Goal: Communication & Community: Participate in discussion

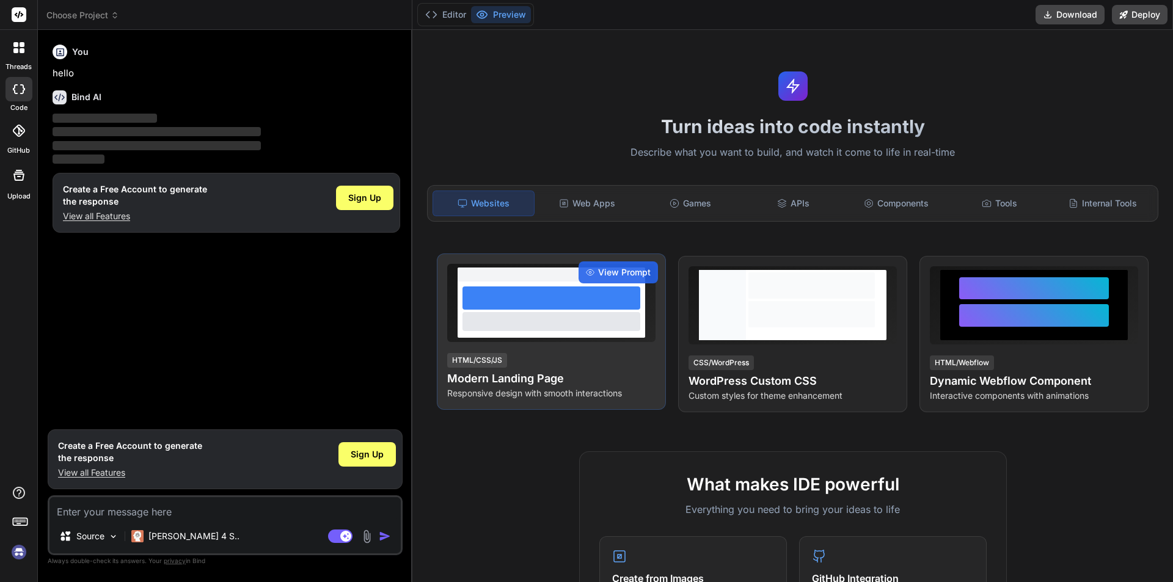
type textarea "x"
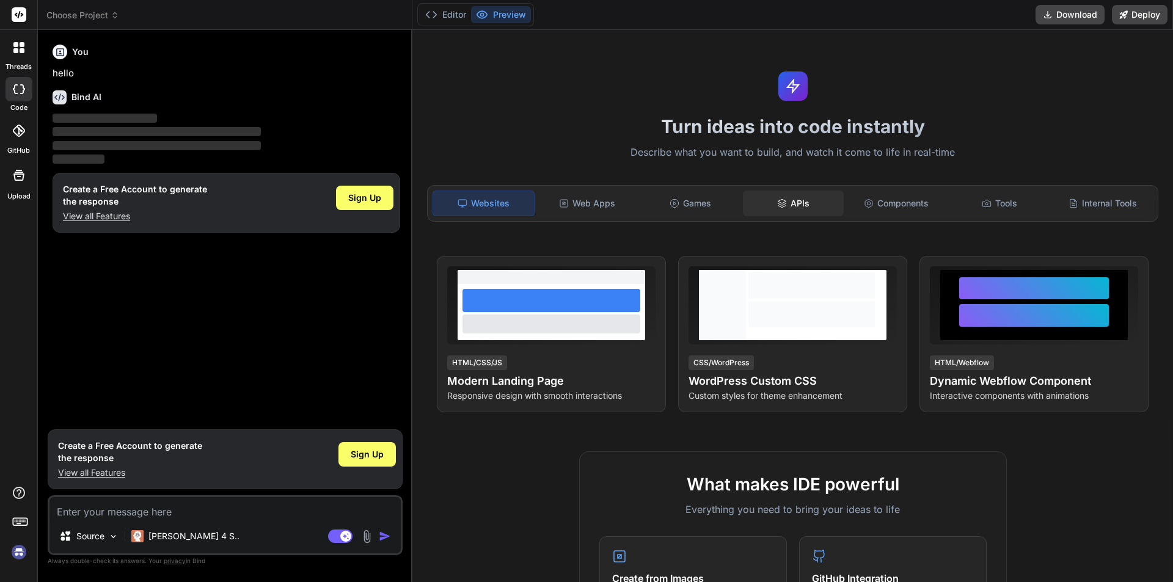
click at [777, 203] on icon at bounding box center [782, 204] width 10 height 10
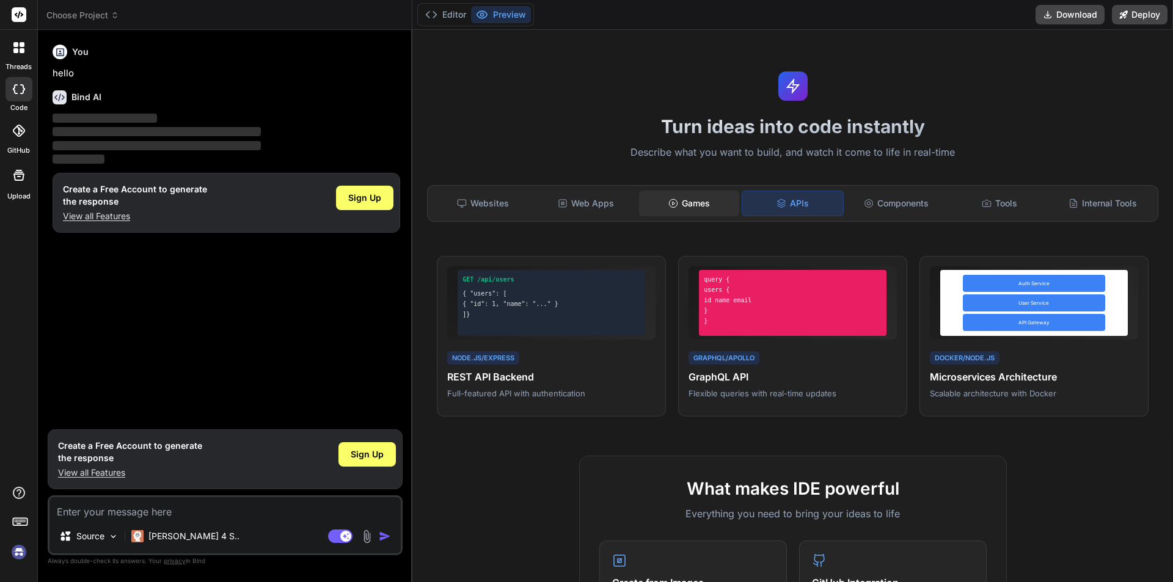
click at [699, 198] on div "Games" at bounding box center [689, 204] width 101 height 26
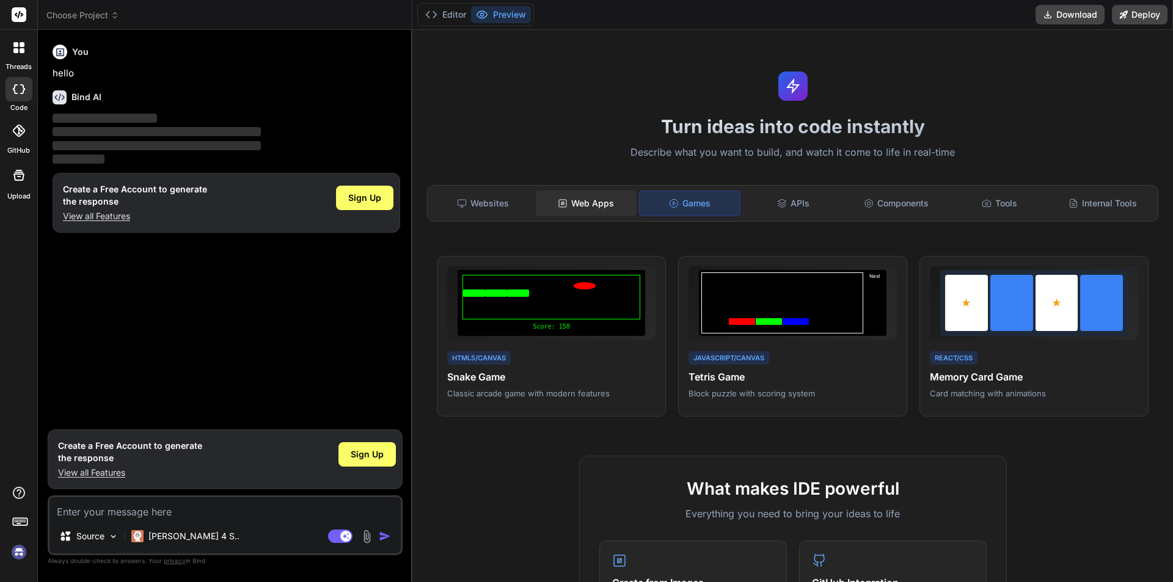
click at [581, 205] on div "Web Apps" at bounding box center [586, 204] width 101 height 26
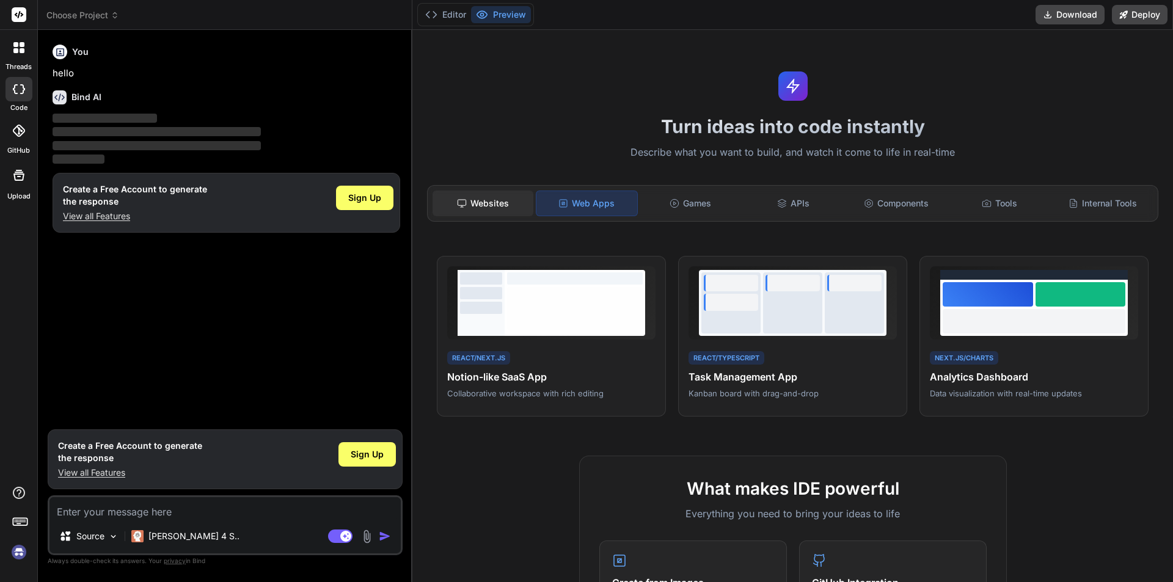
click at [473, 202] on div "Websites" at bounding box center [482, 204] width 101 height 26
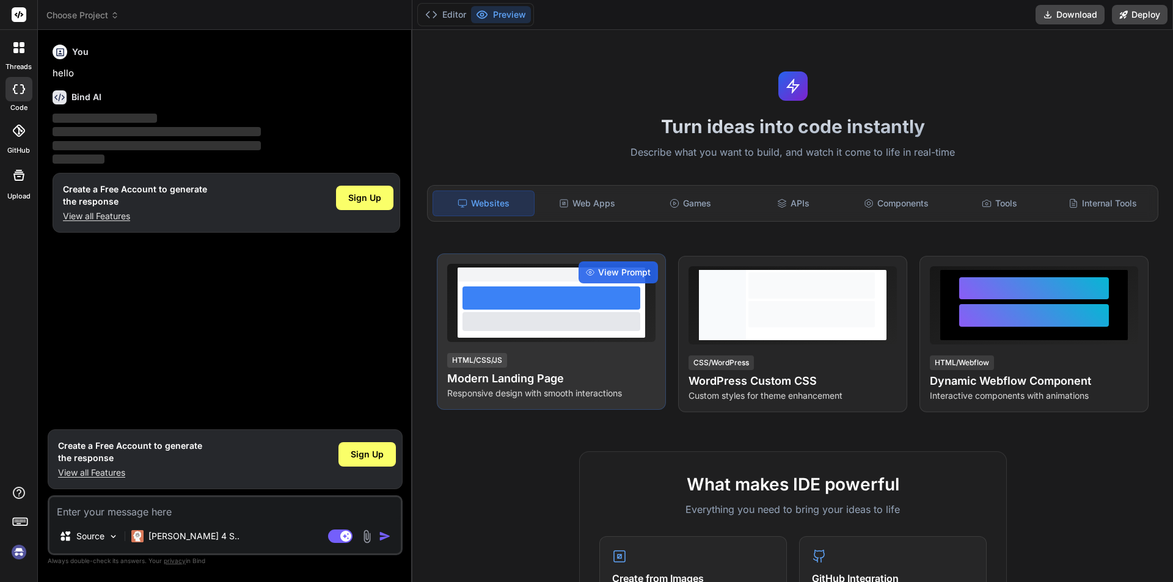
click at [542, 329] on div at bounding box center [551, 321] width 178 height 18
click at [604, 268] on span "View Prompt" at bounding box center [624, 272] width 53 height 12
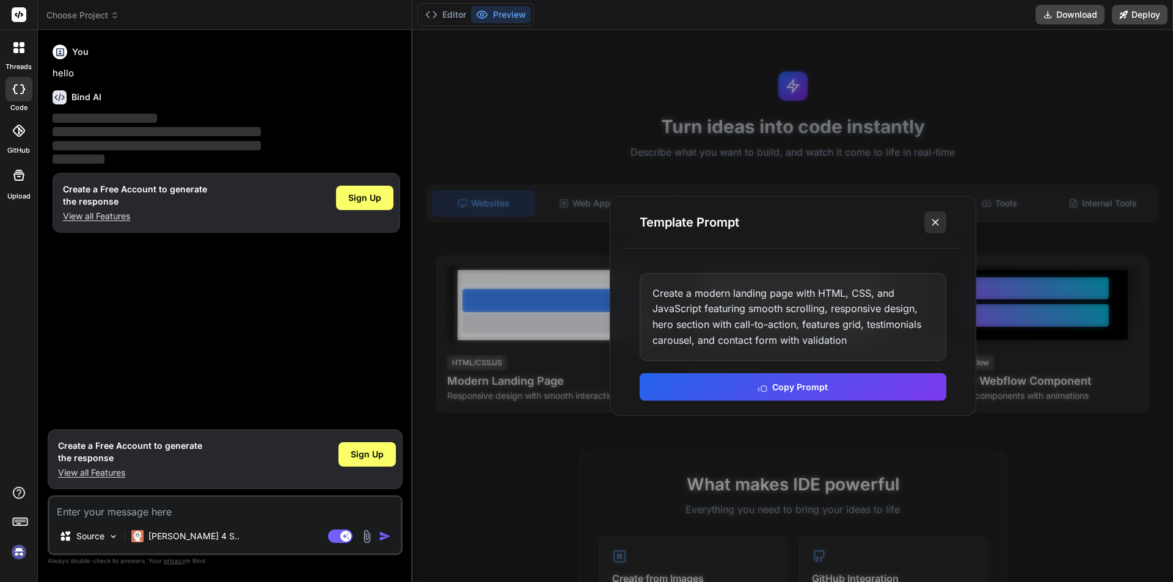
click at [939, 218] on icon at bounding box center [935, 222] width 12 height 12
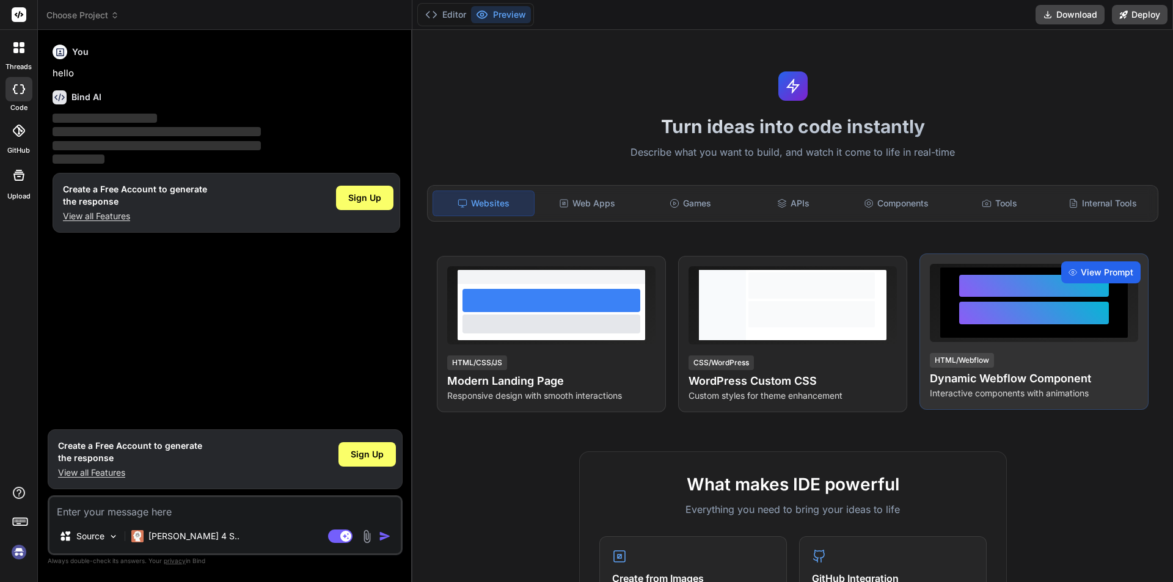
click at [1081, 268] on span "View Prompt" at bounding box center [1107, 272] width 53 height 12
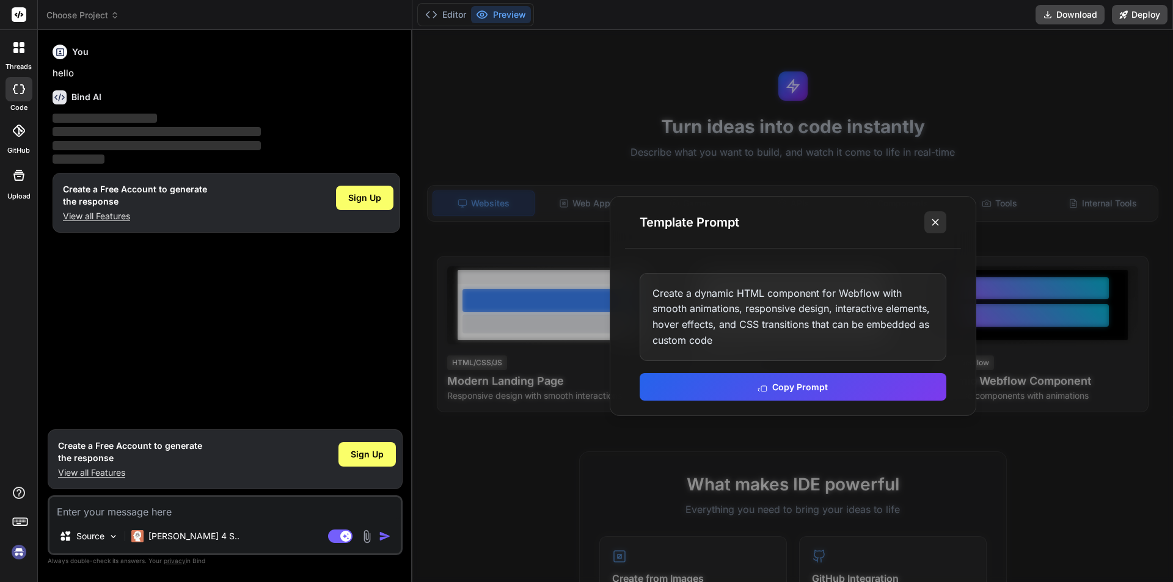
click at [936, 216] on icon at bounding box center [935, 222] width 12 height 12
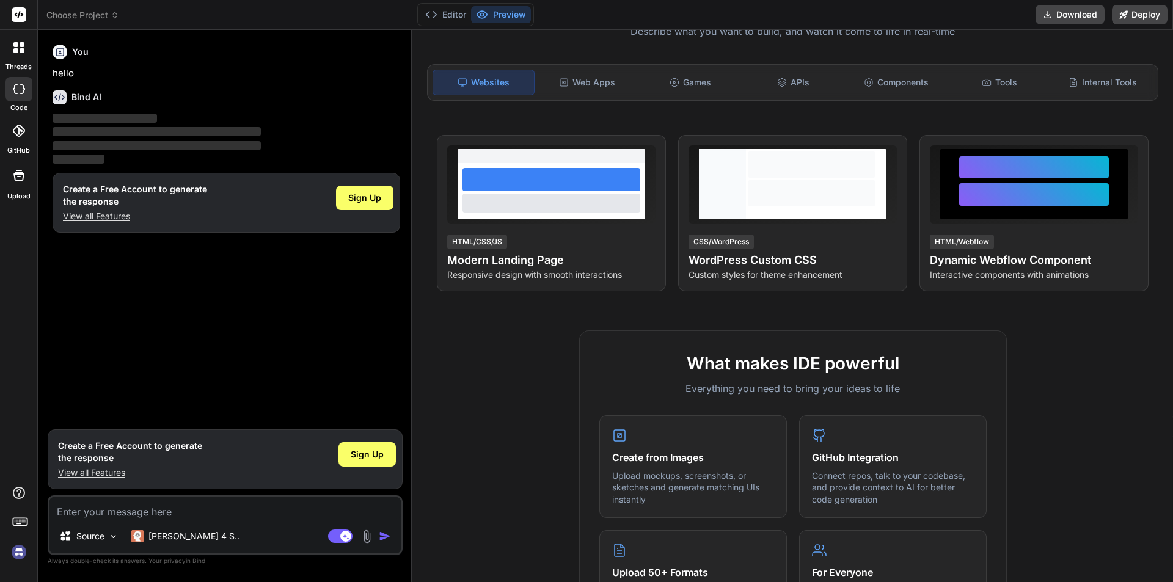
scroll to position [122, 0]
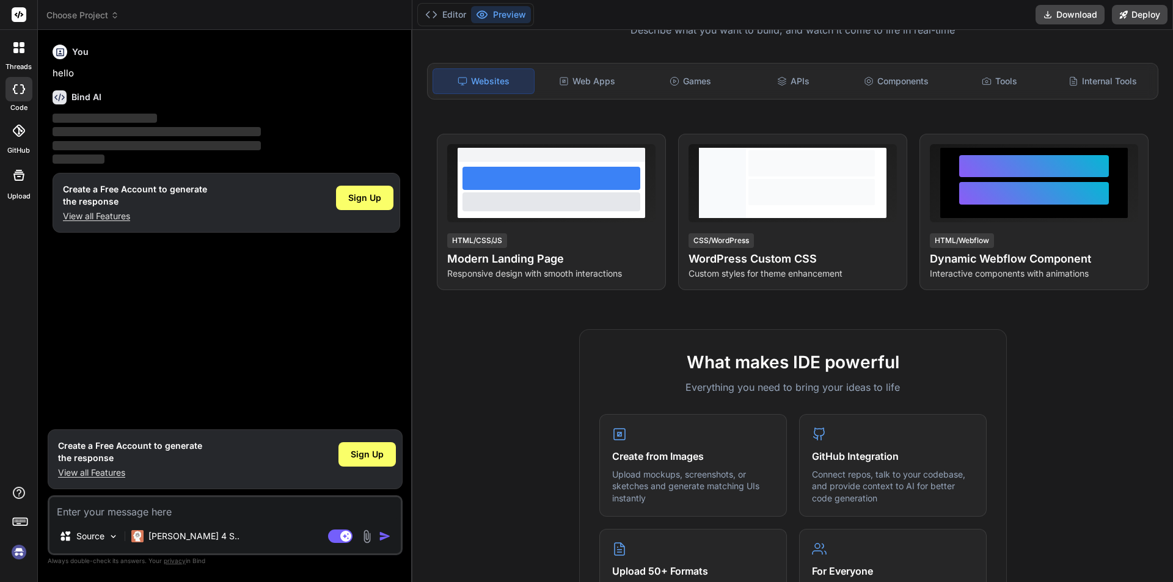
click at [65, 70] on p "hello" at bounding box center [227, 74] width 348 height 14
click at [184, 516] on textarea at bounding box center [224, 508] width 351 height 22
type textarea "h"
type textarea "x"
type textarea "hi"
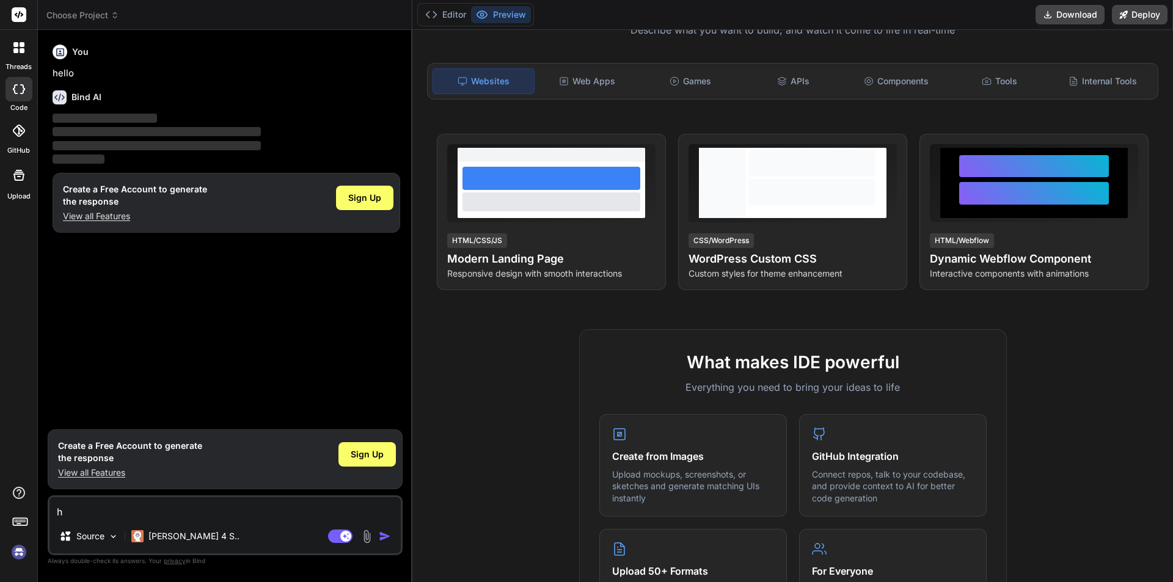
type textarea "x"
type textarea "h"
type textarea "x"
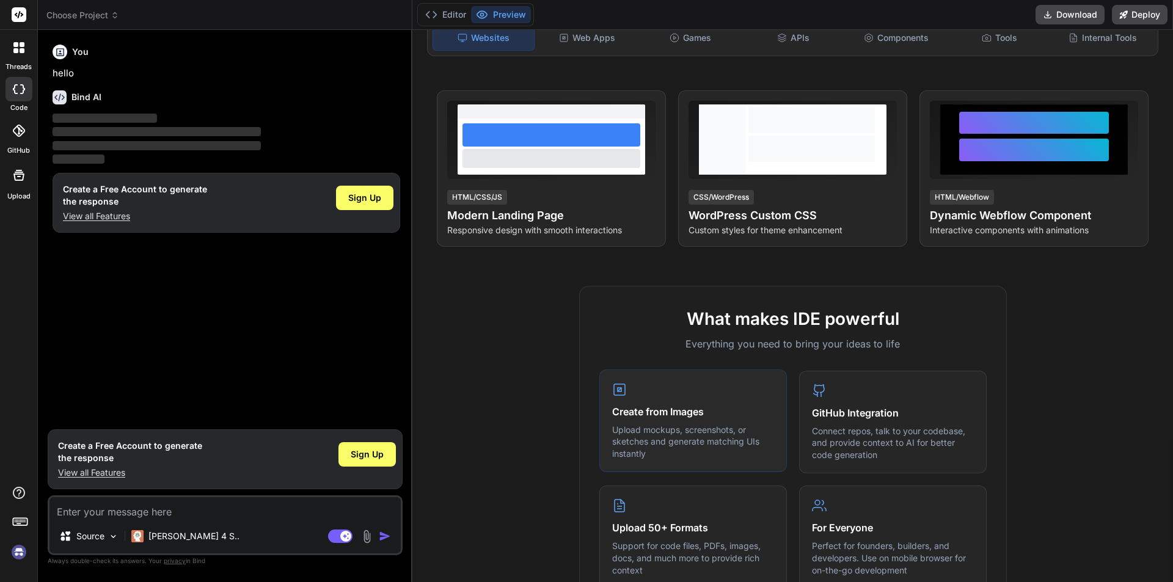
scroll to position [183, 0]
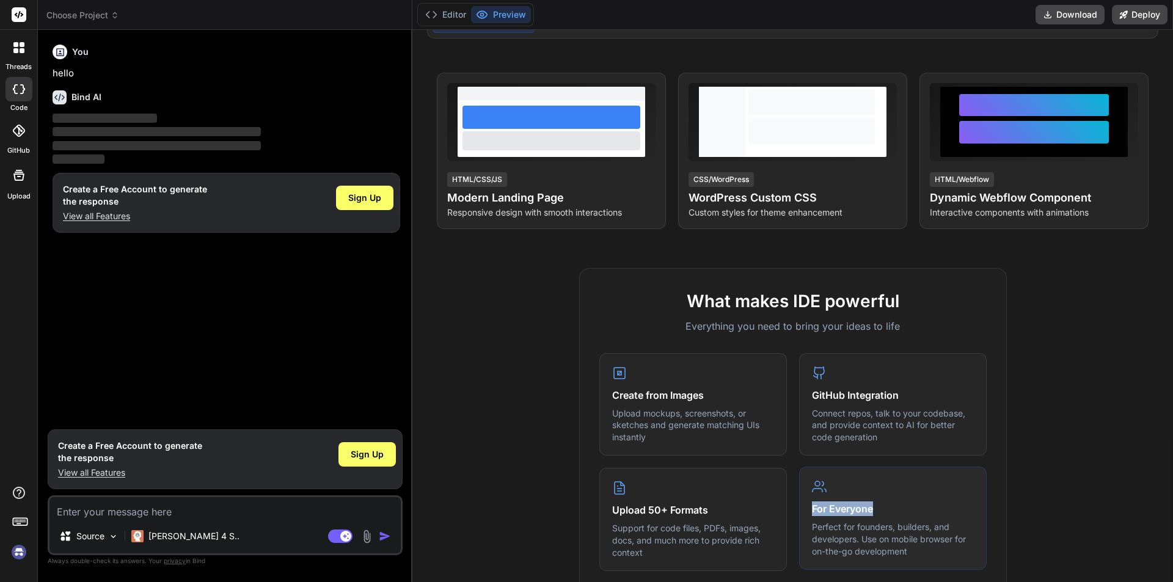
drag, startPoint x: 805, startPoint y: 509, endPoint x: 871, endPoint y: 513, distance: 66.1
click at [871, 513] on div "For Everyone Perfect for founders, builders, and developers. Use on mobile brow…" at bounding box center [893, 518] width 188 height 103
drag, startPoint x: 705, startPoint y: 509, endPoint x: 585, endPoint y: 511, distance: 120.3
click at [585, 511] on div "What makes IDE powerful Everything you need to bring your ideas to life Create …" at bounding box center [793, 487] width 428 height 439
